Goal: Transaction & Acquisition: Obtain resource

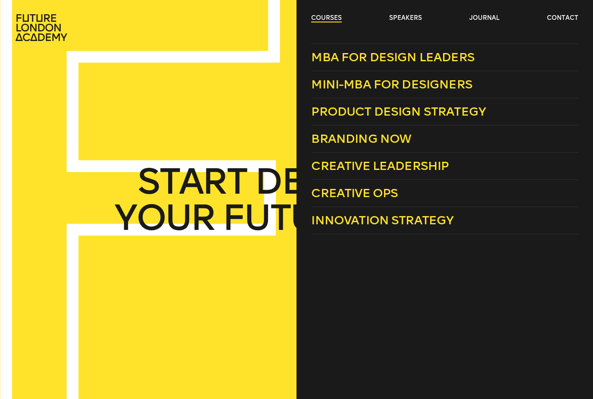
drag, startPoint x: 0, startPoint y: 0, endPoint x: 327, endPoint y: 19, distance: 327.5
click at [327, 19] on link "courses" at bounding box center [326, 18] width 31 height 9
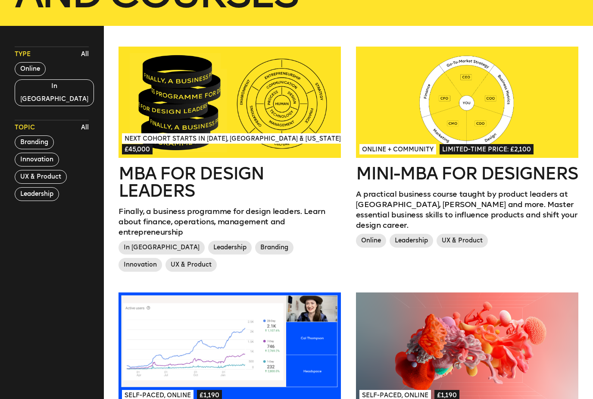
scroll to position [223, 0]
click at [47, 135] on button "Branding" at bounding box center [34, 142] width 39 height 14
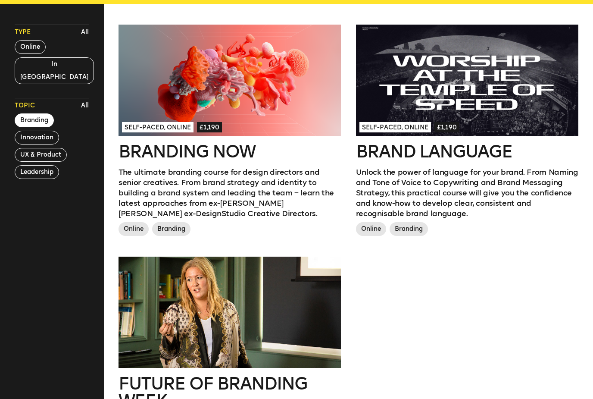
scroll to position [242, 0]
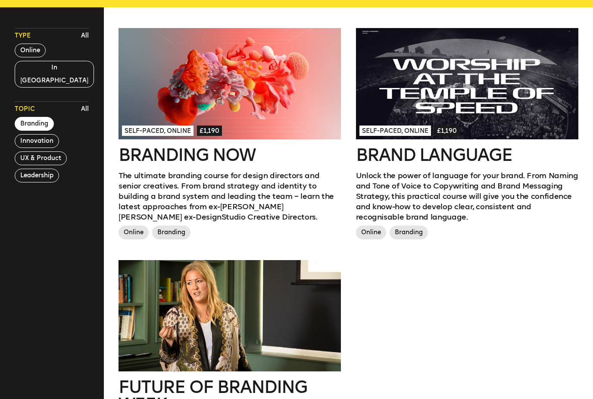
click at [276, 103] on div at bounding box center [229, 83] width 222 height 111
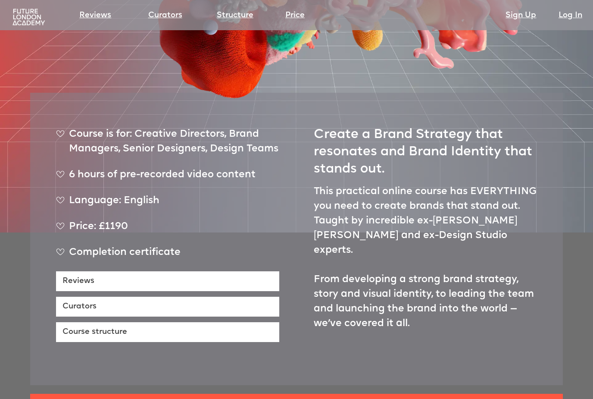
scroll to position [274, 0]
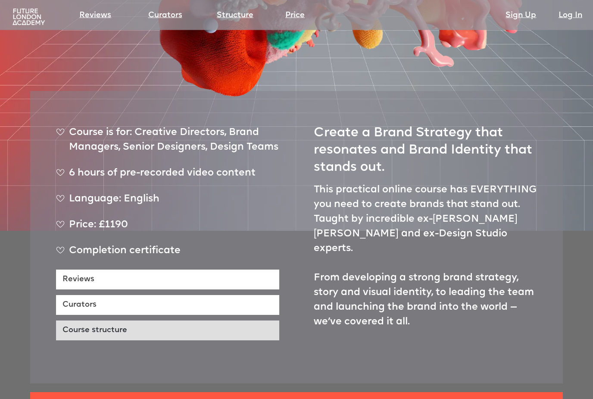
click at [171, 321] on link "Course structure" at bounding box center [167, 331] width 223 height 20
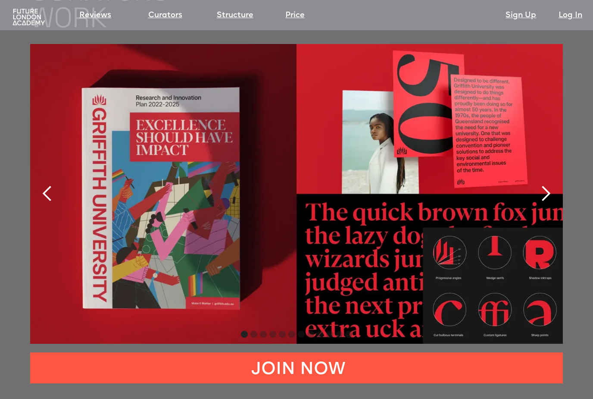
scroll to position [1795, 0]
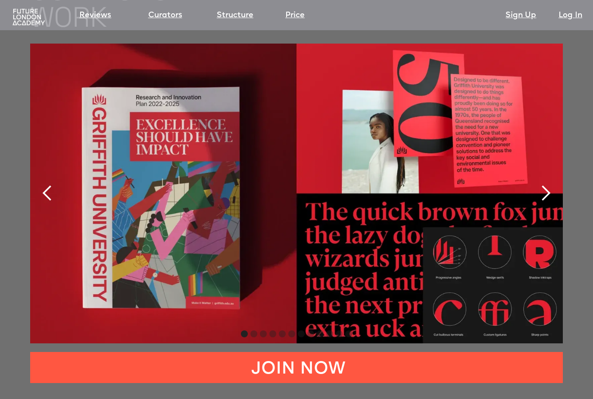
click at [542, 184] on div "next slide" at bounding box center [545, 192] width 17 height 17
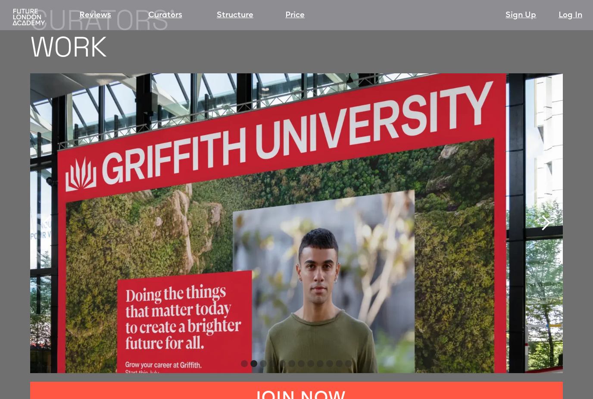
scroll to position [1765, 0]
click at [547, 215] on div "next slide" at bounding box center [545, 223] width 17 height 17
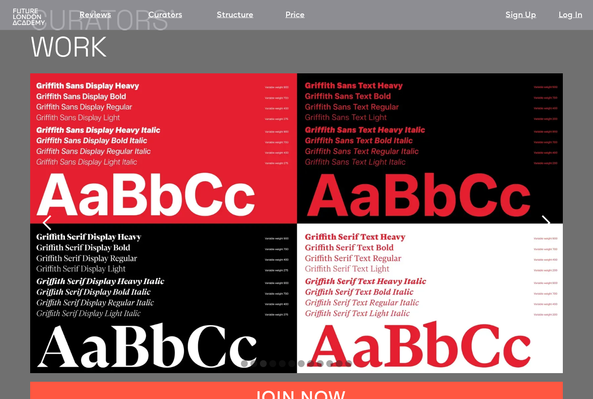
scroll to position [1765, 0]
click at [547, 214] on div "next slide" at bounding box center [545, 222] width 17 height 17
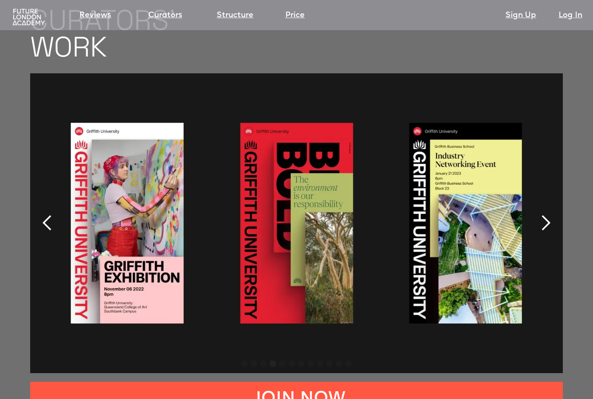
click at [547, 214] on div "next slide" at bounding box center [545, 222] width 17 height 17
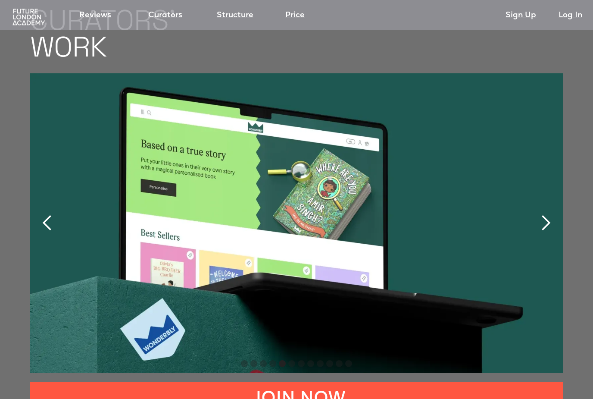
click at [547, 214] on div "next slide" at bounding box center [545, 222] width 17 height 17
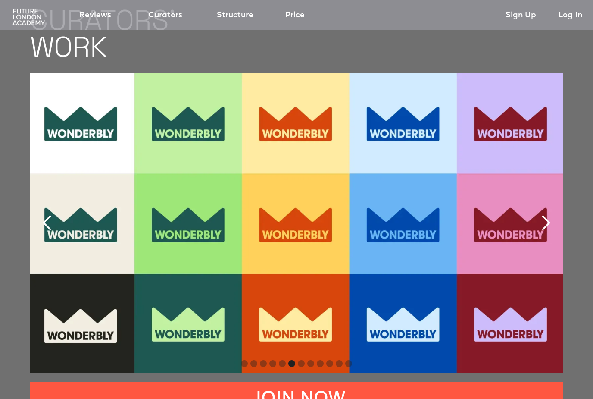
click at [547, 214] on div "next slide" at bounding box center [545, 222] width 17 height 17
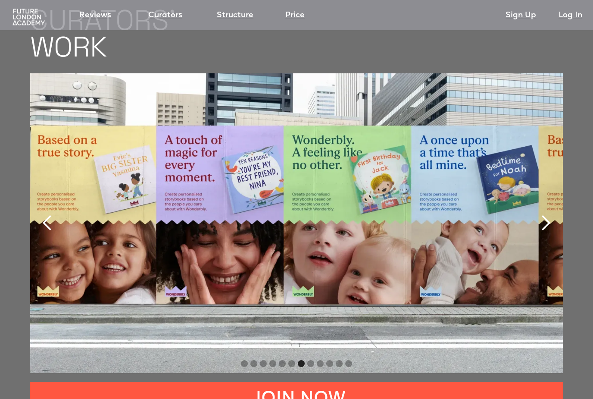
click at [547, 214] on div "next slide" at bounding box center [545, 222] width 17 height 17
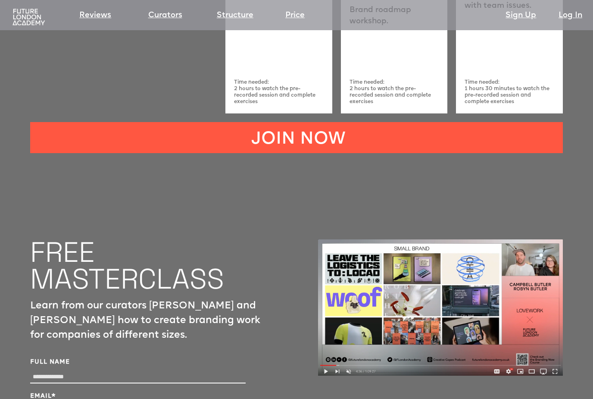
scroll to position [2728, 0]
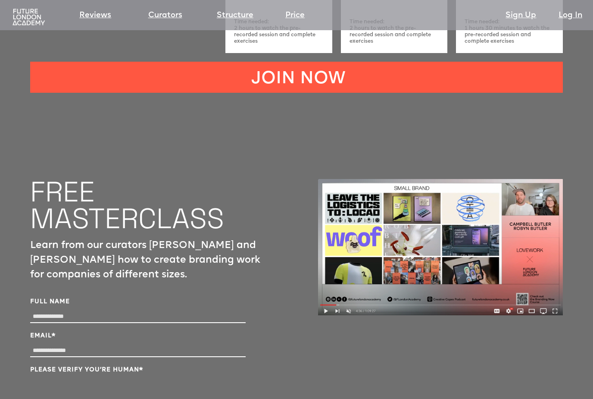
click at [363, 256] on img at bounding box center [440, 247] width 245 height 136
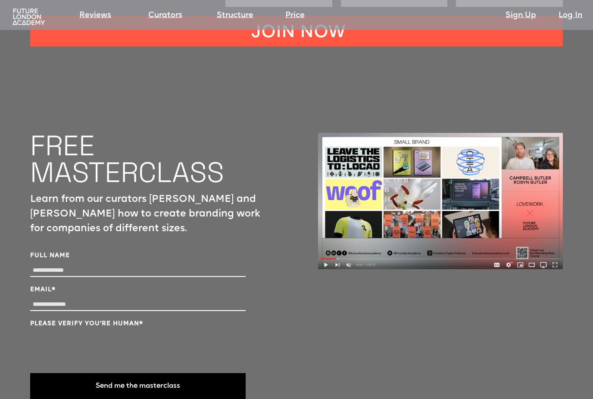
scroll to position [2774, 0]
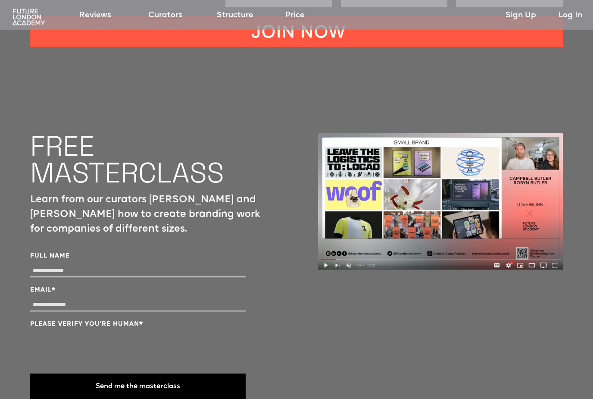
click at [107, 265] on input "Full Name" at bounding box center [137, 271] width 215 height 12
type input "**********"
click at [181, 373] on button "Send me the masterclass" at bounding box center [137, 386] width 215 height 26
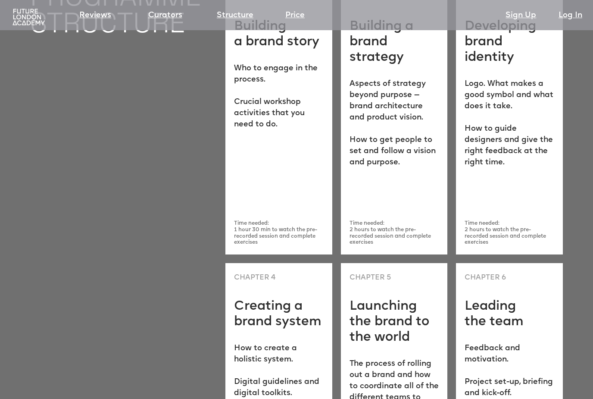
scroll to position [2120, 0]
